Goal: Information Seeking & Learning: Learn about a topic

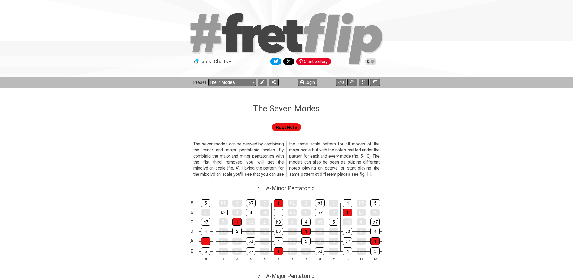
select select "/the-7-modes"
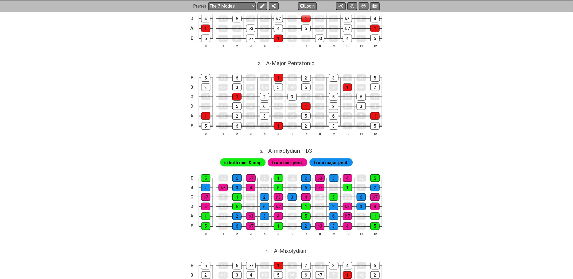
scroll to position [213, 0]
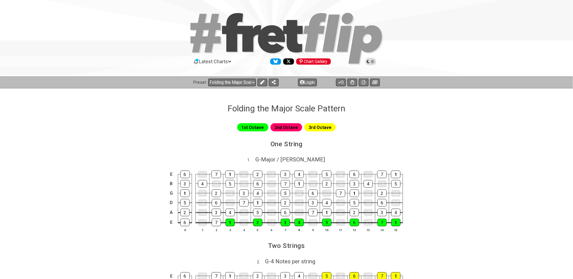
click at [39, 28] on div at bounding box center [286, 39] width 573 height 55
select select "/welcome"
select select "C"
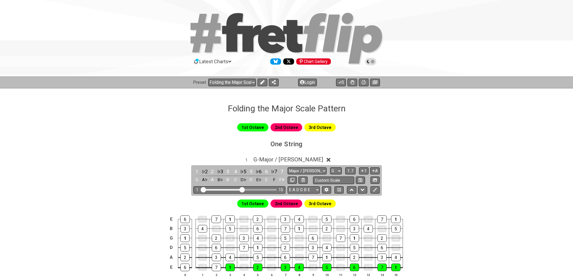
select select "/022512297046"
select select "G"
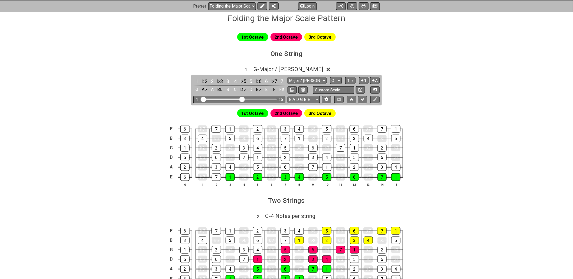
scroll to position [90, 0]
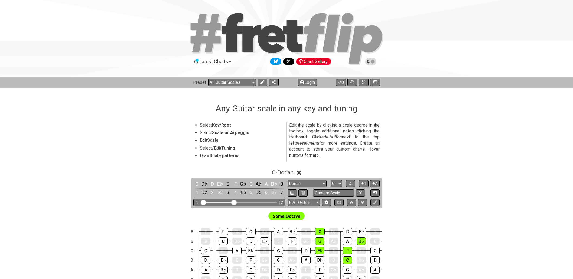
select select "/guitar-scales"
select select "Dorian"
select select "C"
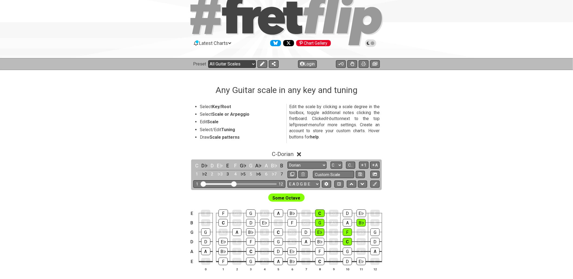
click at [250, 65] on select "Welcome to #fretflip! Folding the Major Scale Pattern Custom Preset Minor Penta…" at bounding box center [232, 64] width 48 height 8
click at [208, 60] on select "Welcome to #fretflip! Folding the Major Scale Pattern Custom Preset Minor Penta…" at bounding box center [232, 64] width 48 height 8
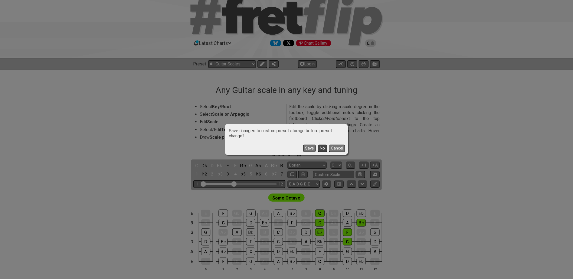
click at [323, 150] on button "No" at bounding box center [322, 148] width 9 height 7
select select "/user-defined"
select select "A"
select select "Testing 1, 3 and 4"
select select "C"
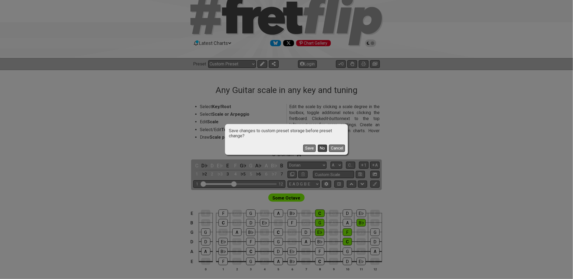
select select "C"
select select "A"
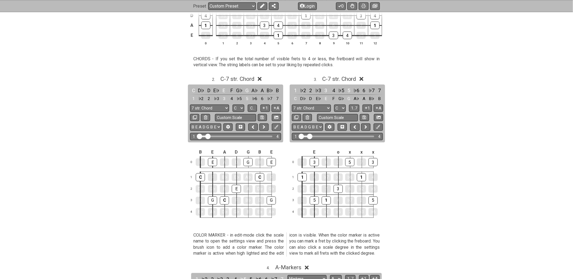
scroll to position [259, 0]
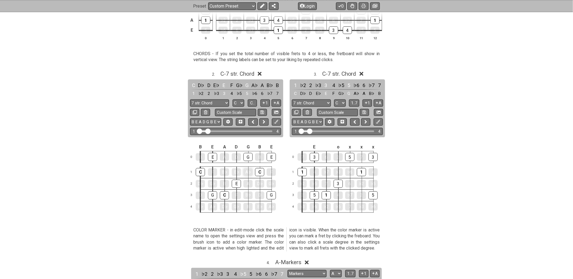
click at [249, 174] on div "A♭" at bounding box center [247, 173] width 9 height 8
click at [247, 173] on div "A♭" at bounding box center [247, 172] width 9 height 8
click at [274, 123] on icon at bounding box center [276, 122] width 4 height 4
click at [271, 159] on div "E" at bounding box center [271, 157] width 9 height 8
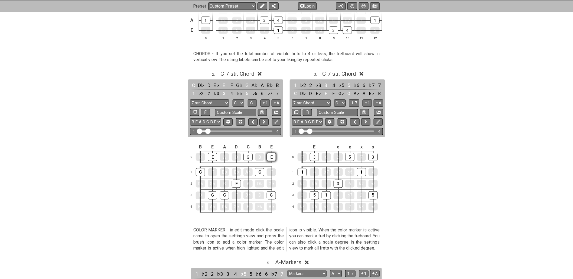
drag, startPoint x: 271, startPoint y: 159, endPoint x: 268, endPoint y: 157, distance: 2.8
click at [268, 157] on div "E" at bounding box center [271, 157] width 9 height 8
click at [279, 123] on button at bounding box center [276, 122] width 9 height 7
click at [272, 156] on div "E" at bounding box center [271, 157] width 9 height 8
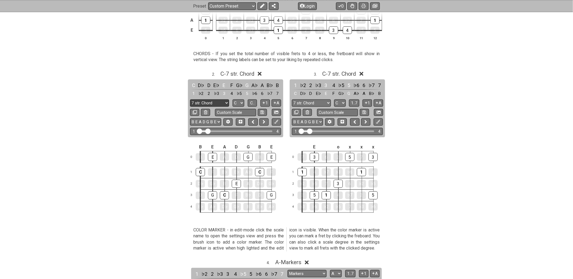
click at [225, 101] on select "7 str. Chord 7 str. Chord Minor Pentatonic Major Pentatonic Minor Blues Major B…" at bounding box center [209, 103] width 39 height 7
click at [165, 105] on div "Feel free to create your own custom guitar charts. To enable edit-mode, first c…" at bounding box center [286, 142] width 422 height 575
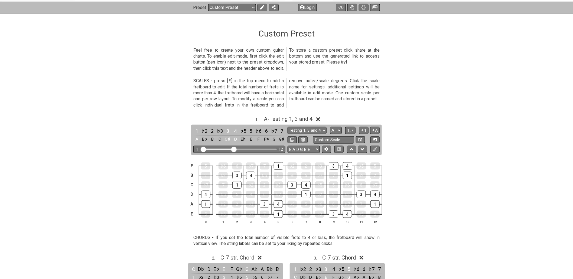
scroll to position [18, 0]
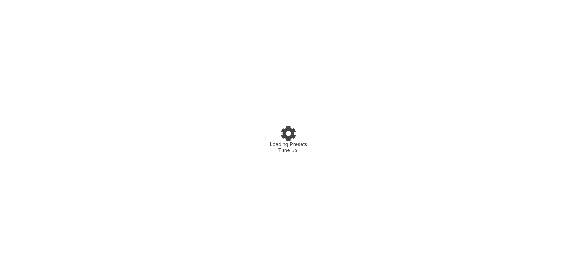
select select "/022512297046"
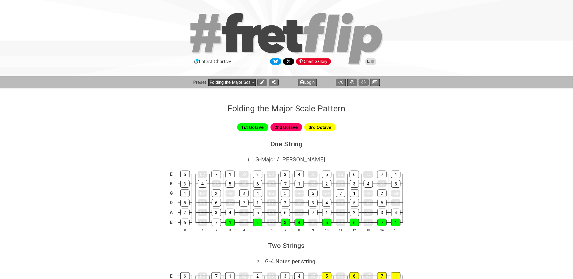
click at [252, 84] on select "Welcome to #fretflip! Folding the Major Scale Pattern Custom Preset Minor Penta…" at bounding box center [232, 83] width 48 height 8
click at [252, 82] on select "Welcome to #fretflip! Folding the Major Scale Pattern Custom Preset Minor Penta…" at bounding box center [232, 83] width 48 height 8
click at [290, 161] on span "G - Major / Ionian" at bounding box center [290, 159] width 70 height 6
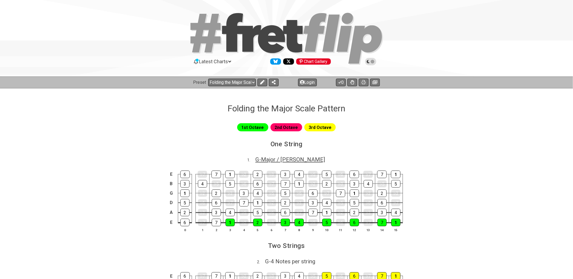
select select "G"
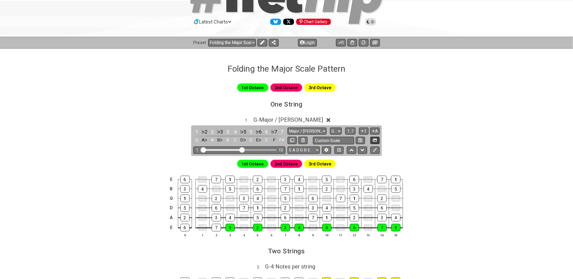
scroll to position [60, 0]
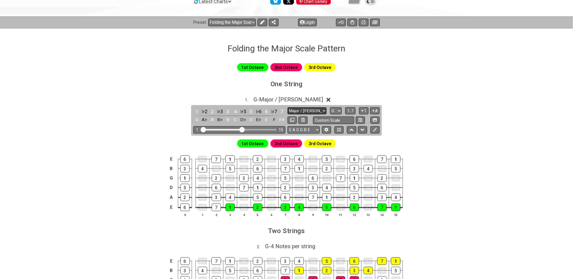
click at [321, 109] on select "Major / [PERSON_NAME] Minor Pentatonic Major Pentatonic Minor Blues Major Blues…" at bounding box center [306, 110] width 39 height 7
click at [456, 130] on div "1 . G - Major / Ionian 1 ♭2 2 ♭3 3 4 ♭5 5 ♭6 6 ♭7 7 G A♭ A B♭ B C D♭ D E♭ E F F…" at bounding box center [286, 159] width 422 height 132
click at [253, 23] on select "Welcome to #fretflip! Folding the Major Scale Pattern Custom Preset Minor Penta…" at bounding box center [232, 23] width 48 height 8
click at [208, 19] on select "Welcome to #fretflip! Folding the Major Scale Pattern Custom Preset Minor Penta…" at bounding box center [232, 23] width 48 height 8
click at [320, 111] on select "Major / [PERSON_NAME] Minor Pentatonic Major Pentatonic Minor Blues Major Blues…" at bounding box center [306, 110] width 39 height 7
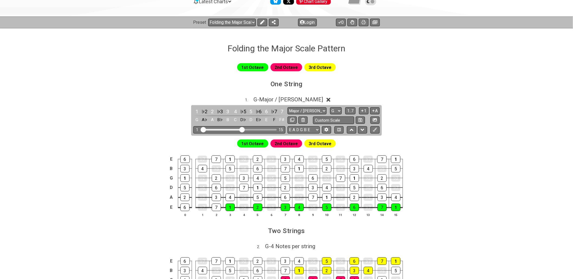
click at [393, 51] on div "Folding the Major Scale Pattern" at bounding box center [286, 40] width 573 height 25
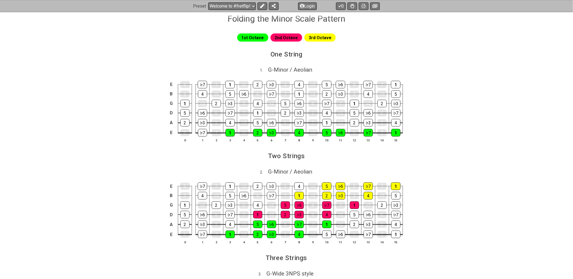
scroll to position [90, 0]
click at [304, 68] on span "G - Minor / Aeolian" at bounding box center [290, 69] width 44 height 6
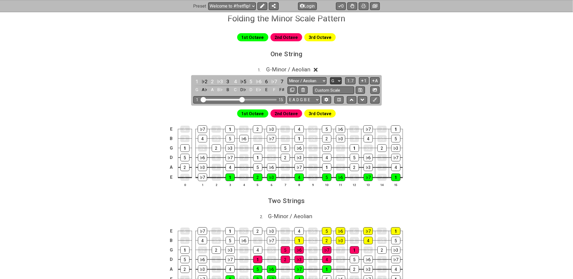
click at [338, 79] on select "A♭ A A♯ B♭ B C C♯ D♭ D D♯ E♭ E F F♯ G♭ G G♯" at bounding box center [336, 80] width 12 height 7
select select "A"
click at [330, 77] on select "A♭ A A♯ B♭ B C C♯ D♭ D D♯ E♭ E F F♯ G♭ G G♯" at bounding box center [336, 80] width 12 height 7
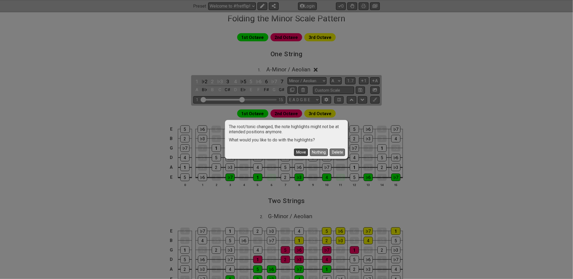
click at [304, 153] on button "Move" at bounding box center [301, 152] width 14 height 7
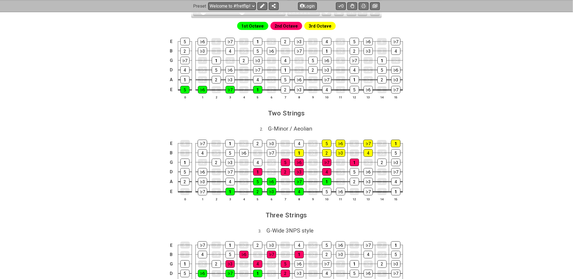
scroll to position [210, 0]
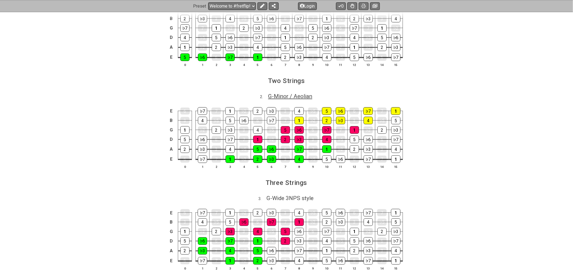
click at [302, 98] on span "G - Minor / Aeolian" at bounding box center [290, 96] width 44 height 6
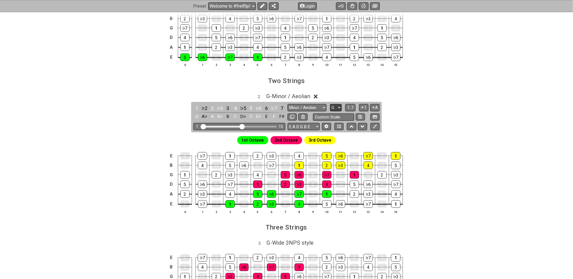
click at [336, 108] on select "A♭ A A♯ B♭ B C C♯ D♭ D D♯ E♭ E F F♯ G♭ G G♯" at bounding box center [336, 107] width 12 height 7
select select "A"
click at [330, 105] on select "A♭ A A♯ B♭ B C C♯ D♭ D D♯ E♭ E F F♯ G♭ G G♯" at bounding box center [336, 107] width 12 height 7
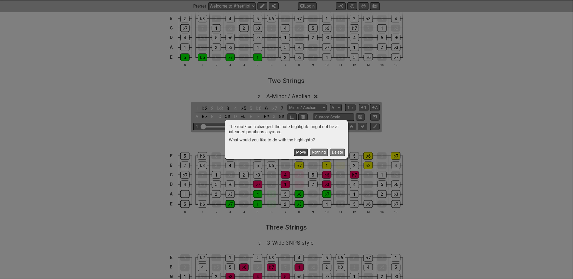
click at [301, 151] on button "Move" at bounding box center [301, 152] width 14 height 7
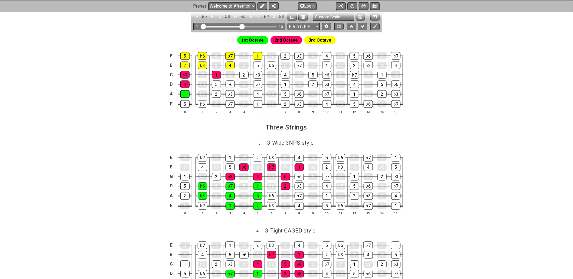
scroll to position [331, 0]
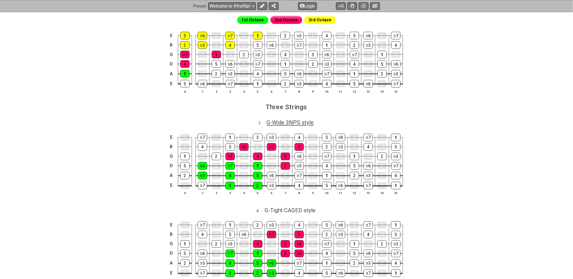
click at [294, 126] on span "G - Wide 3NPS style" at bounding box center [290, 123] width 47 height 6
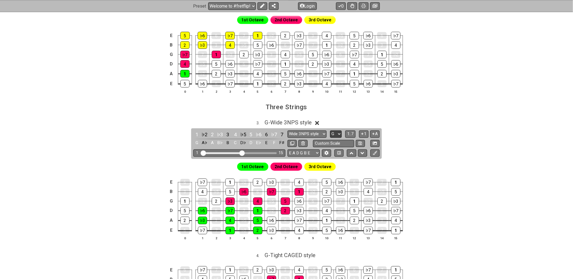
click at [337, 137] on select "A♭ A A♯ B♭ B C C♯ D♭ D D♯ E♭ E F F♯ G♭ G G♯" at bounding box center [336, 134] width 12 height 7
select select "A"
click at [330, 132] on select "A♭ A A♯ B♭ B C C♯ D♭ D D♯ E♭ E F F♯ G♭ G G♯" at bounding box center [336, 134] width 12 height 7
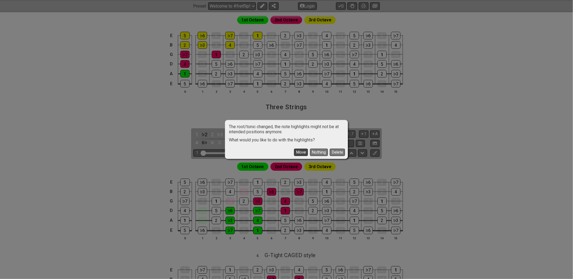
click at [305, 150] on button "Move" at bounding box center [301, 152] width 14 height 7
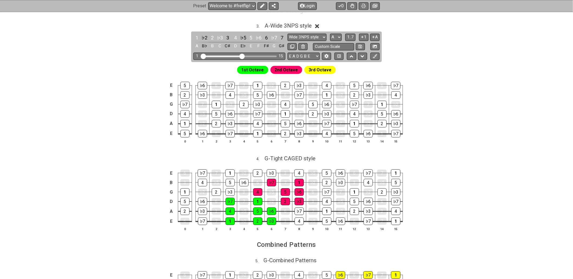
scroll to position [481, 0]
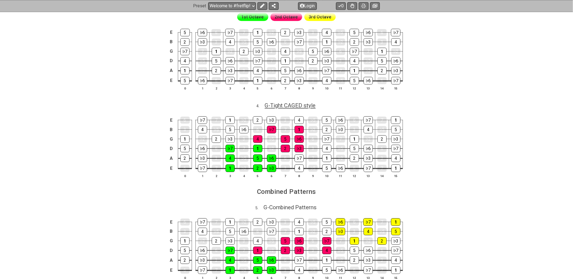
click at [284, 109] on span "G - Tight CAGED style" at bounding box center [290, 105] width 51 height 6
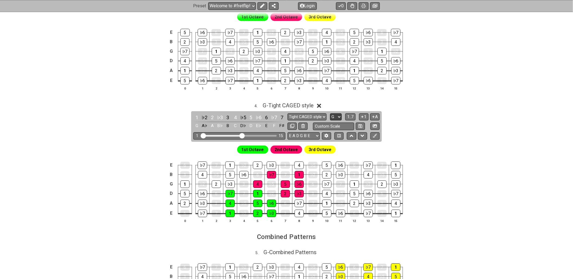
click at [335, 121] on select "A♭ A A♯ B♭ B C C♯ D♭ D D♯ E♭ E F F♯ G♭ G G♯" at bounding box center [336, 116] width 12 height 7
select select "A"
click at [330, 116] on select "A♭ A A♯ B♭ B C C♯ D♭ D D♯ E♭ E F F♯ G♭ G G♯" at bounding box center [336, 116] width 12 height 7
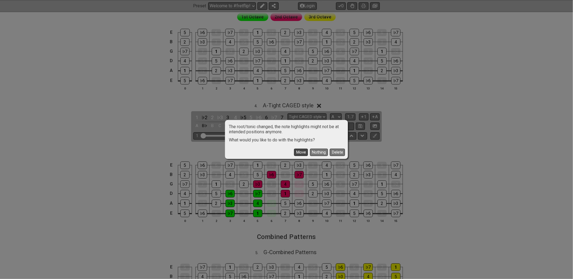
click at [301, 152] on button "Move" at bounding box center [301, 152] width 14 height 7
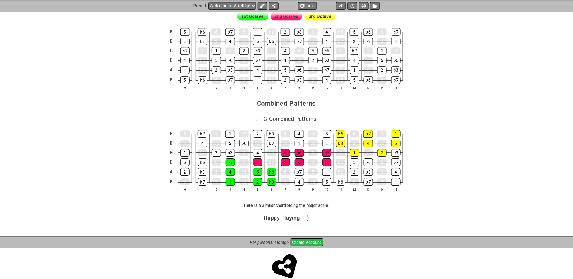
scroll to position [629, 0]
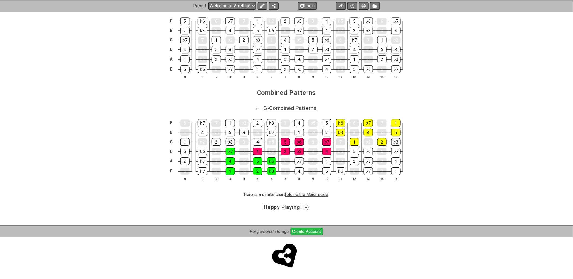
click at [281, 108] on span "G - Combined Patterns" at bounding box center [290, 108] width 53 height 6
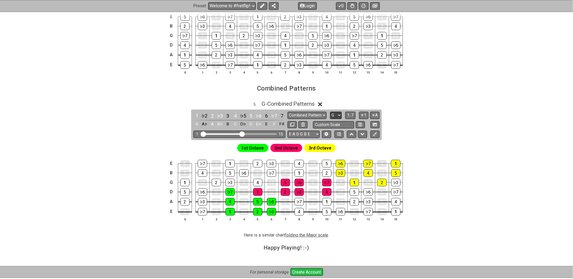
click at [334, 119] on select "A♭ A A♯ B♭ B C C♯ D♭ D D♯ E♭ E F F♯ G♭ G G♯" at bounding box center [336, 115] width 12 height 7
select select "A"
click at [330, 115] on select "A♭ A A♯ B♭ B C C♯ D♭ D D♯ E♭ E F F♯ G♭ G G♯" at bounding box center [336, 115] width 12 height 7
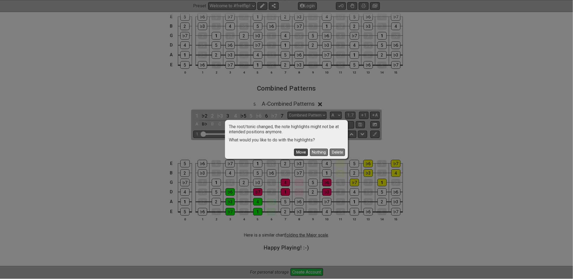
click at [297, 153] on button "Move" at bounding box center [301, 152] width 14 height 7
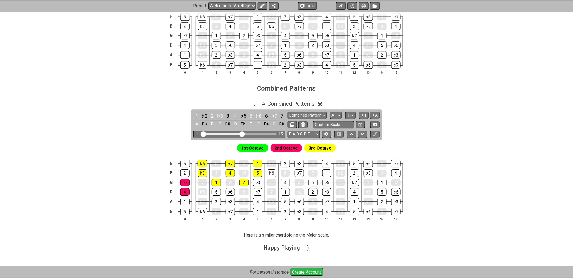
click at [452, 112] on div "5 . A - Combined Patterns 1 ♭2 2 ♭3 3 4 ♭5 5 ♭6 6 ♭7 7 A B♭ B C C♯ D E♭ E F F♯ …" at bounding box center [286, 163] width 422 height 132
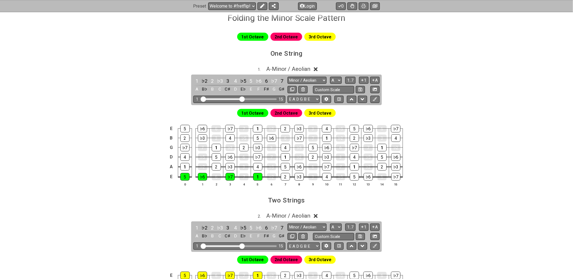
scroll to position [120, 0]
